Goal: Task Accomplishment & Management: Use online tool/utility

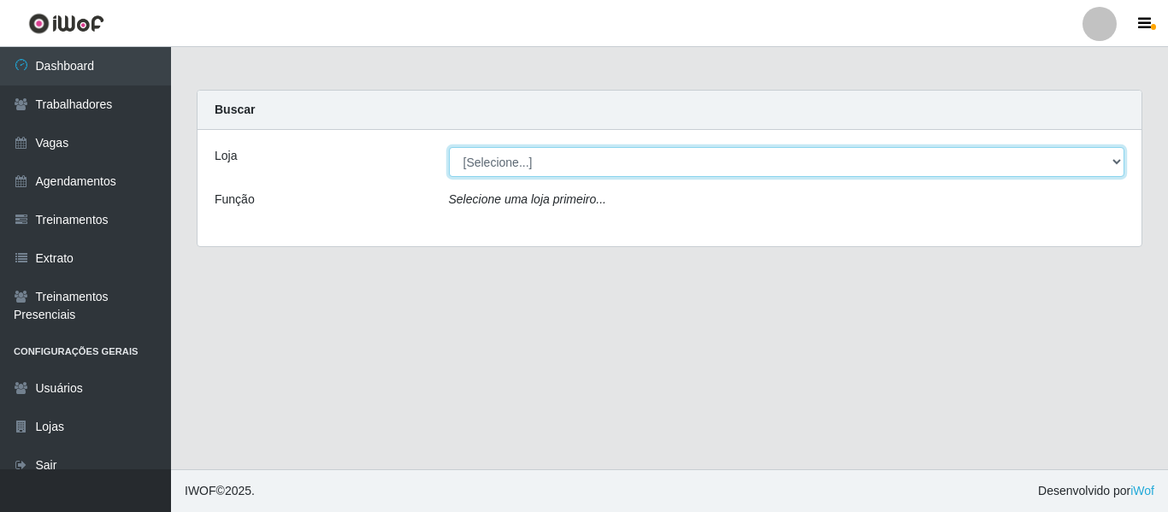
click at [1119, 161] on select "[Selecione...] Mister Burg" at bounding box center [787, 162] width 676 height 30
select select "535"
click at [449, 147] on select "[Selecione...] Mister Burg" at bounding box center [787, 162] width 676 height 30
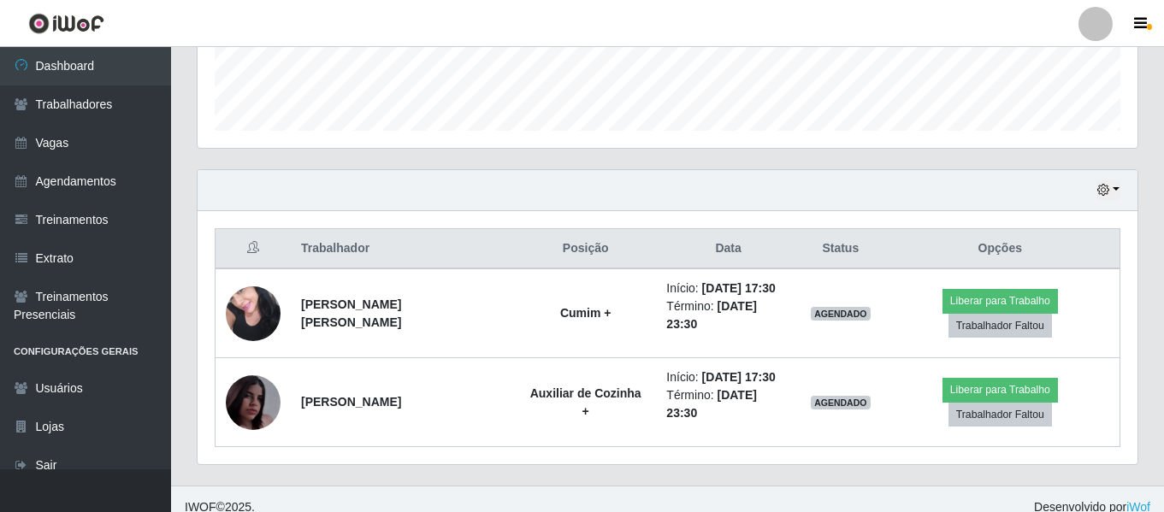
scroll to position [497, 0]
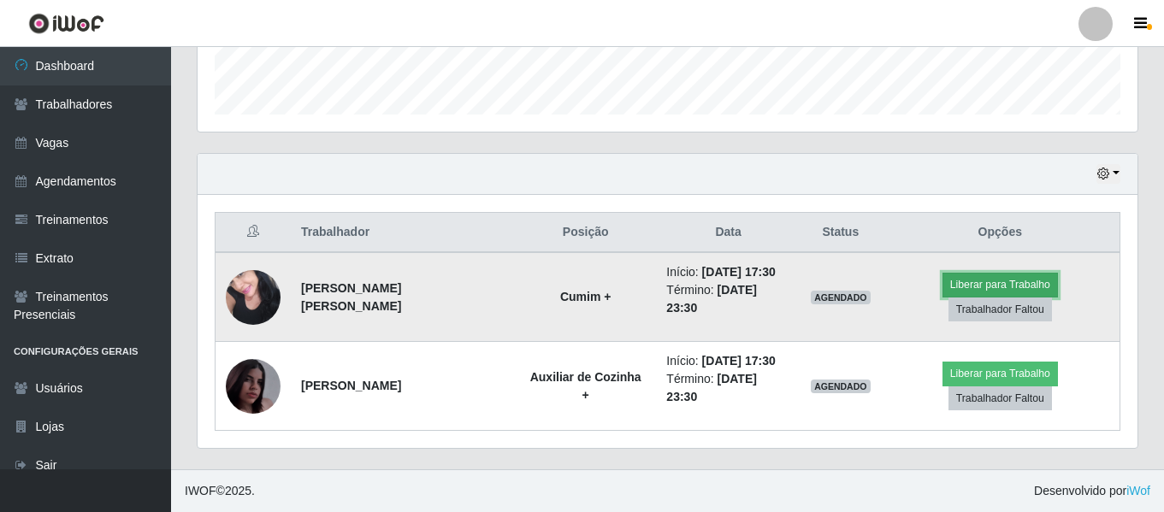
click at [1001, 277] on button "Liberar para Trabalho" at bounding box center [999, 285] width 115 height 24
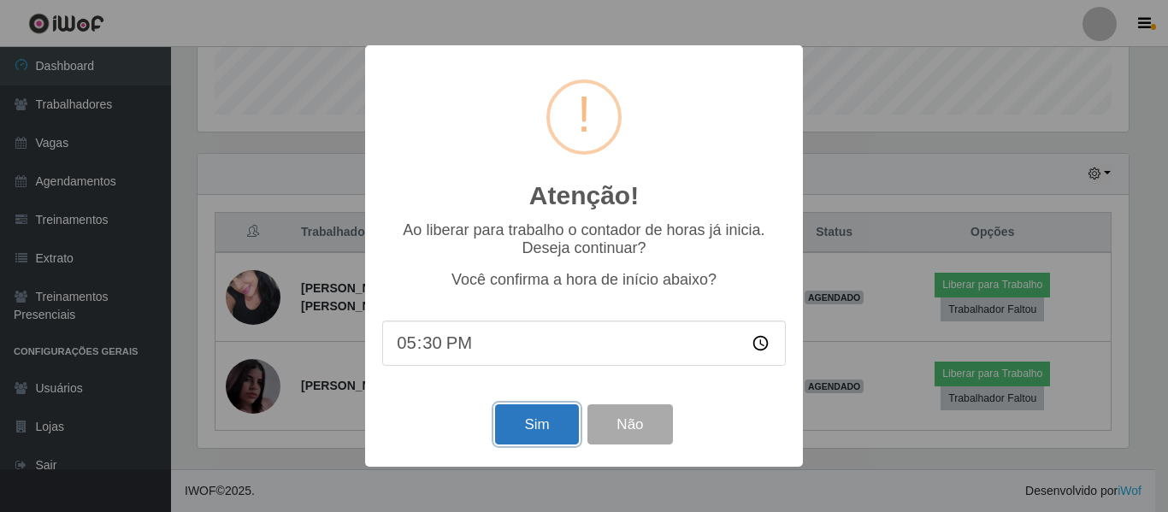
click at [529, 434] on button "Sim" at bounding box center [536, 424] width 83 height 40
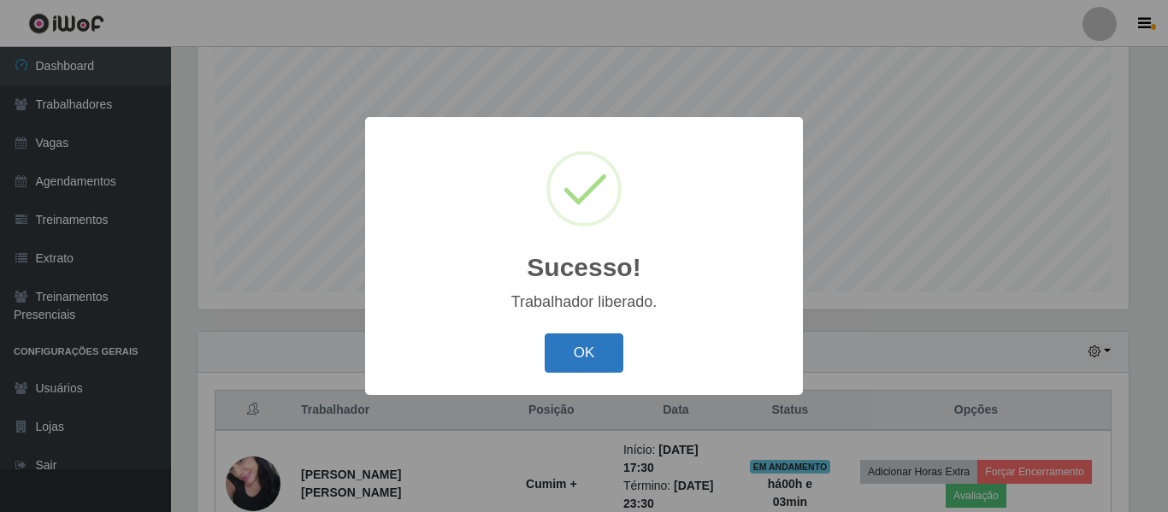
click at [583, 347] on button "OK" at bounding box center [585, 354] width 80 height 40
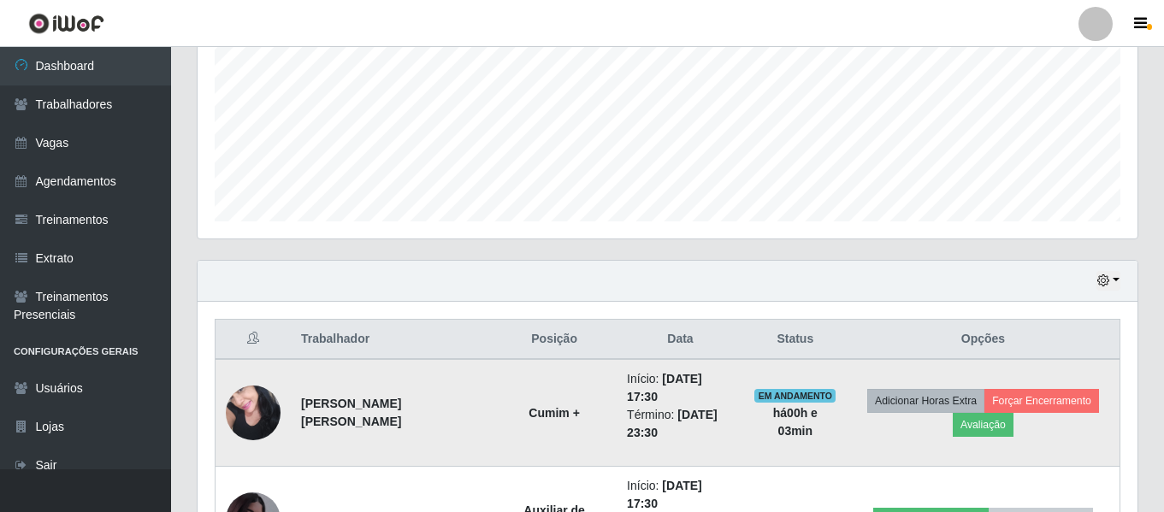
scroll to position [533, 0]
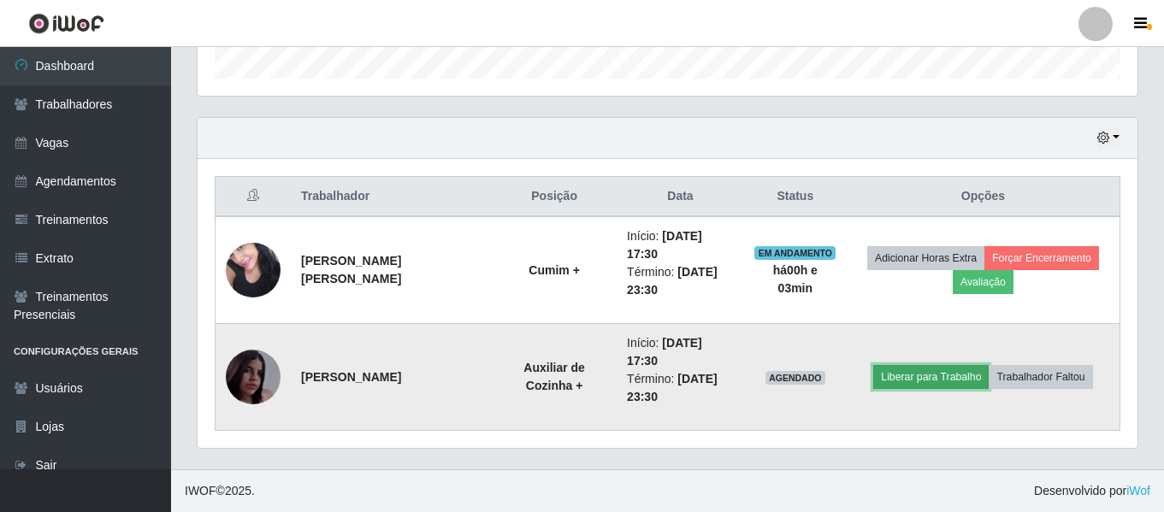
click at [935, 384] on button "Liberar para Trabalho" at bounding box center [930, 377] width 115 height 24
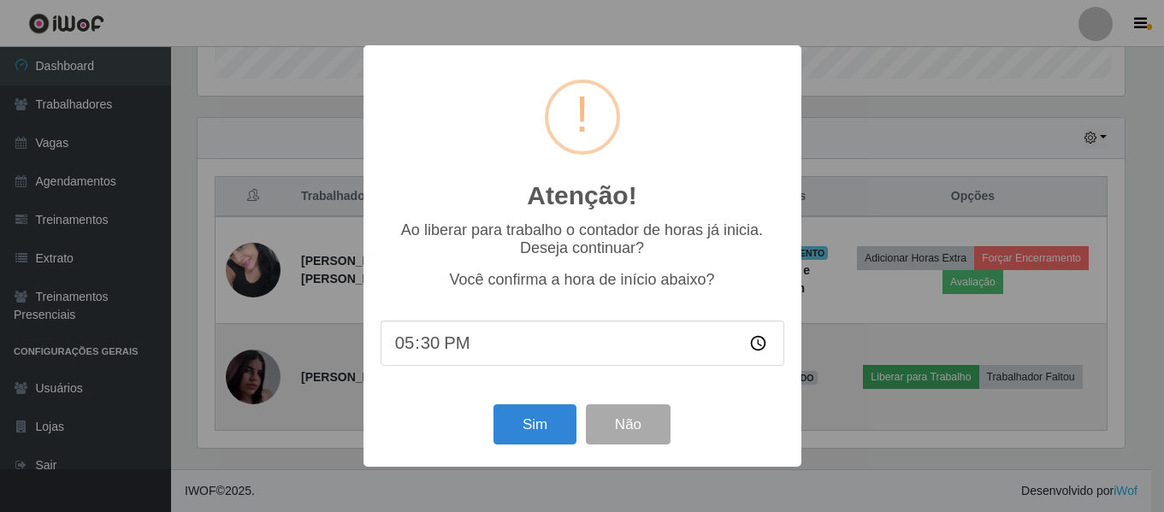
scroll to position [355, 931]
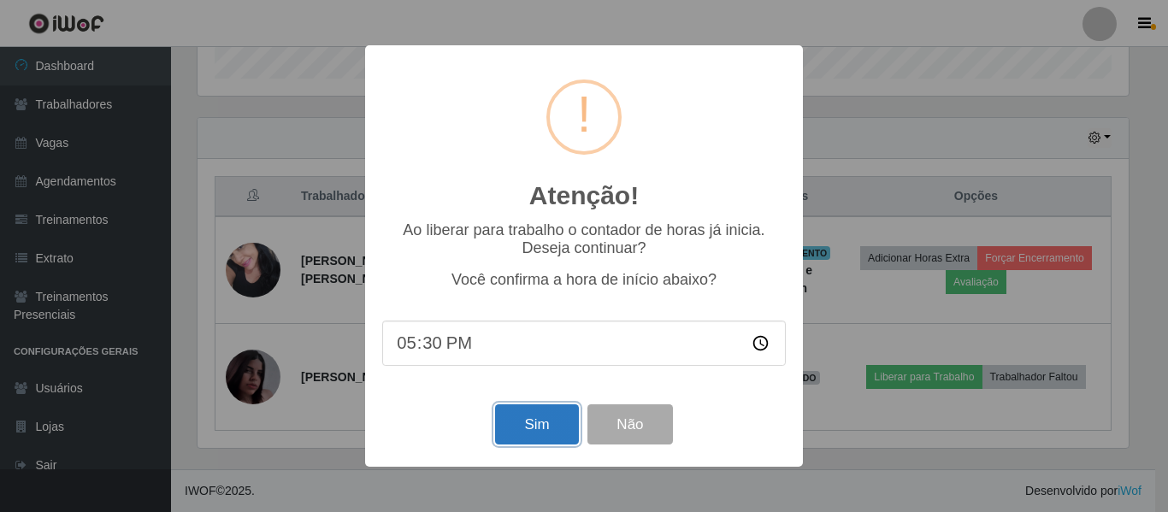
click at [535, 431] on button "Sim" at bounding box center [536, 424] width 83 height 40
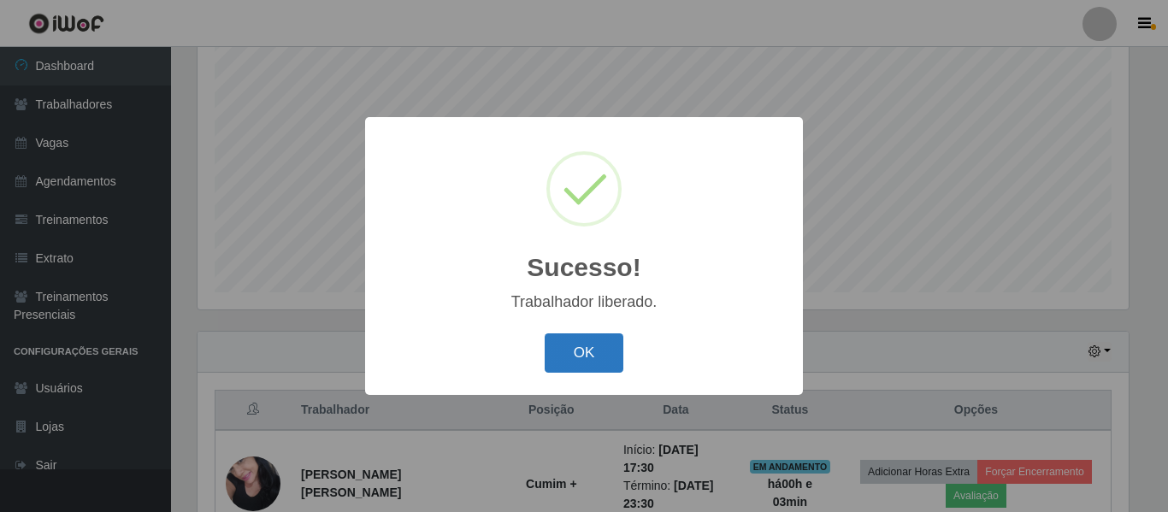
click at [593, 351] on button "OK" at bounding box center [585, 354] width 80 height 40
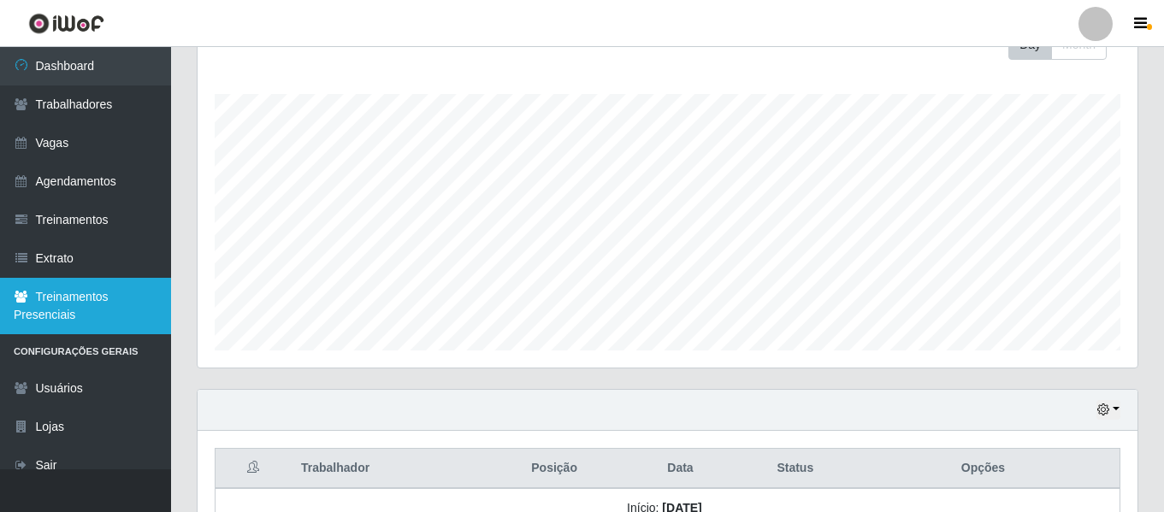
scroll to position [191, 0]
